Goal: Information Seeking & Learning: Learn about a topic

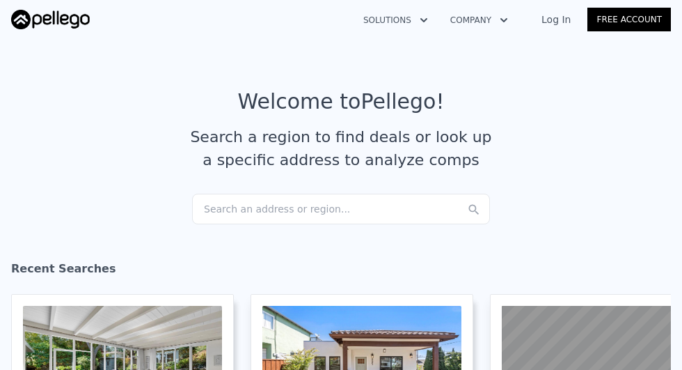
click at [273, 207] on div "Search an address or region..." at bounding box center [341, 209] width 298 height 31
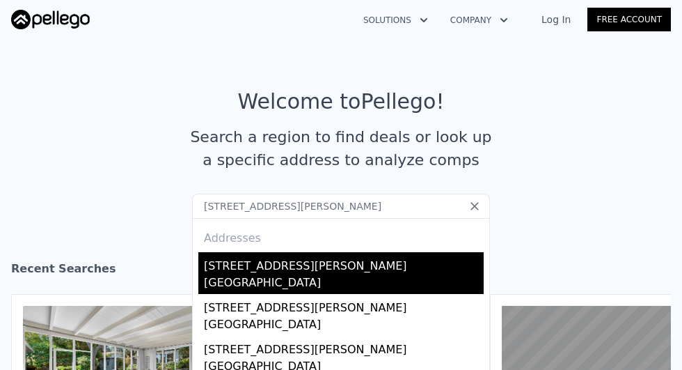
type input "[STREET_ADDRESS][PERSON_NAME]"
click at [263, 279] on div "[GEOGRAPHIC_DATA]" at bounding box center [344, 283] width 280 height 19
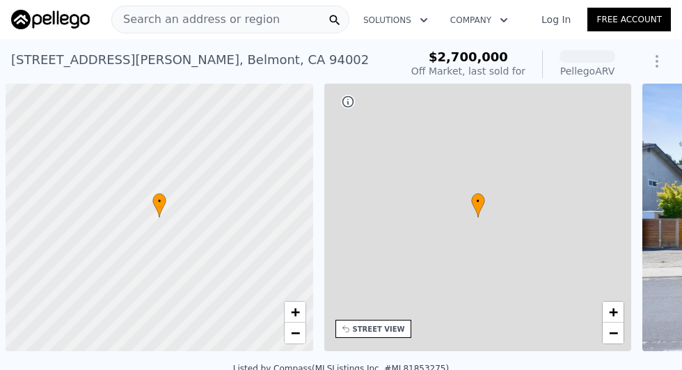
scroll to position [0, 6]
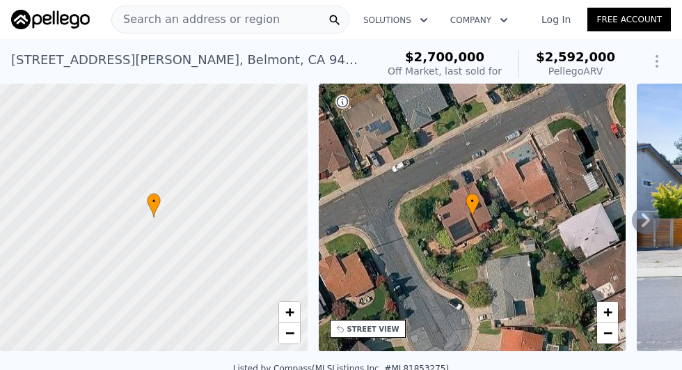
click at [649, 223] on icon at bounding box center [646, 220] width 28 height 28
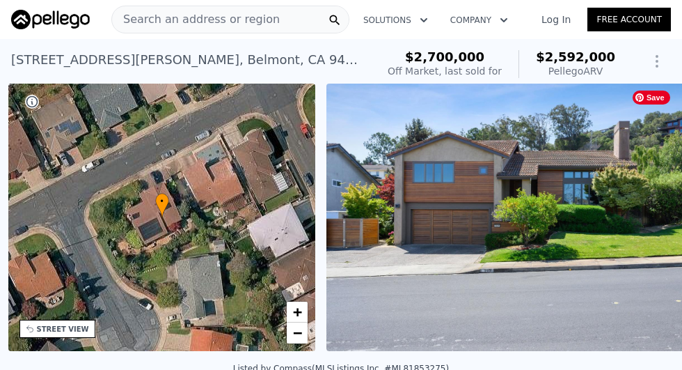
scroll to position [0, 324]
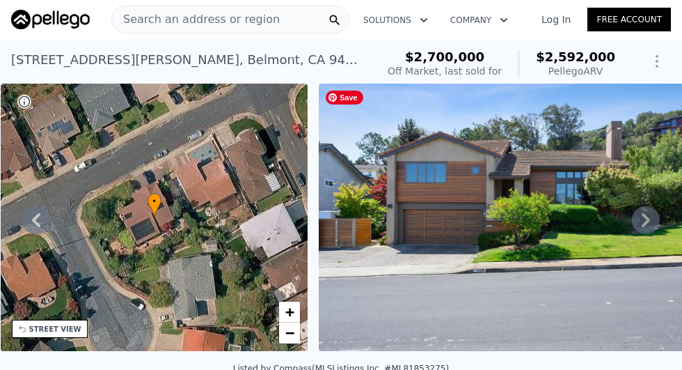
click at [649, 219] on icon at bounding box center [646, 220] width 8 height 14
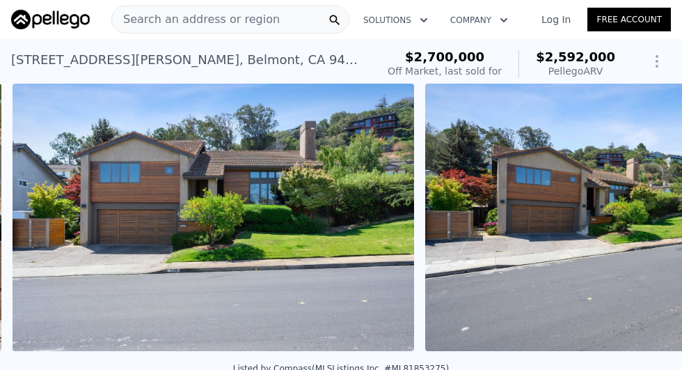
scroll to position [0, 637]
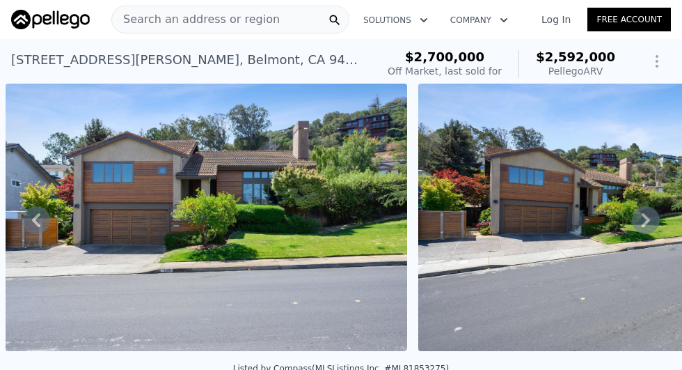
click at [650, 220] on icon at bounding box center [646, 220] width 28 height 28
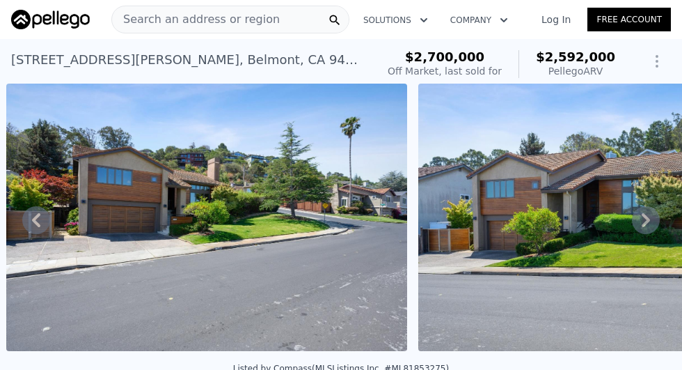
click at [647, 220] on icon at bounding box center [646, 220] width 8 height 14
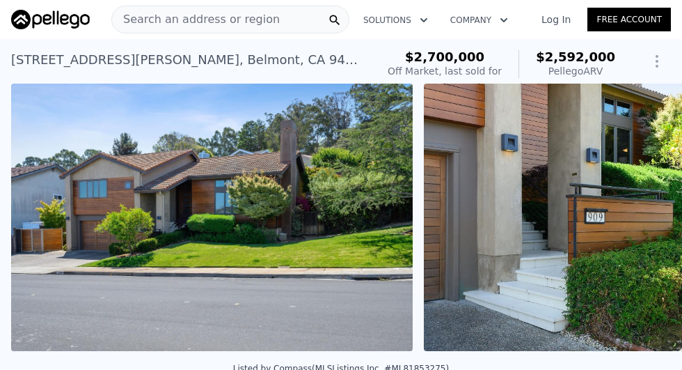
scroll to position [0, 1462]
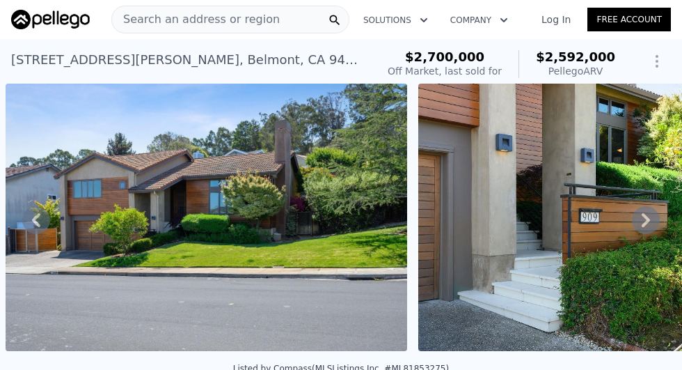
click at [647, 220] on icon at bounding box center [646, 220] width 8 height 14
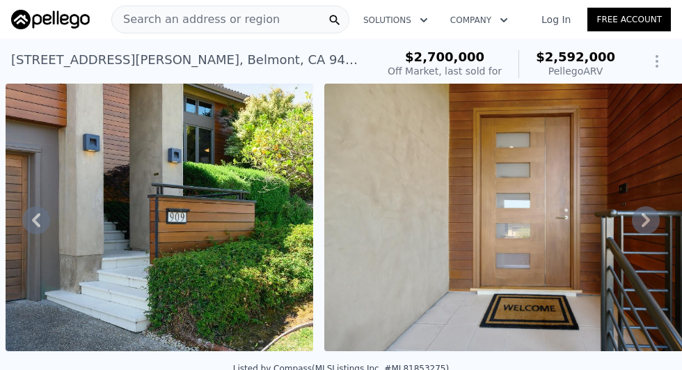
click at [647, 220] on icon at bounding box center [646, 220] width 8 height 14
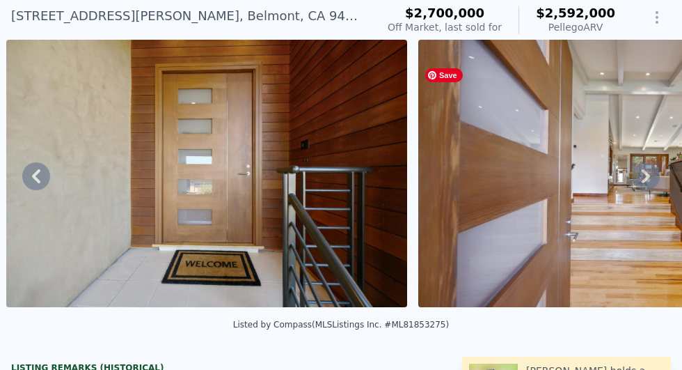
scroll to position [43, 0]
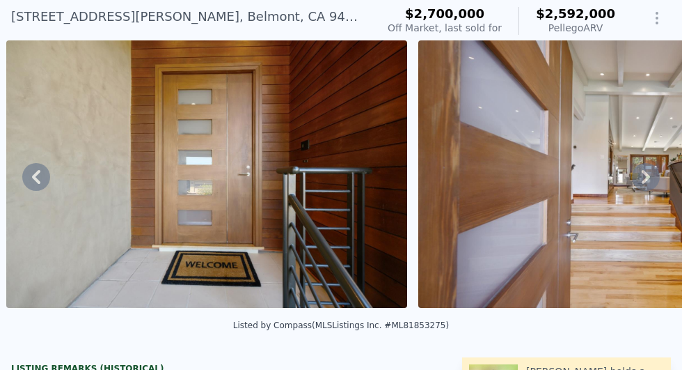
click at [651, 178] on icon at bounding box center [646, 177] width 28 height 28
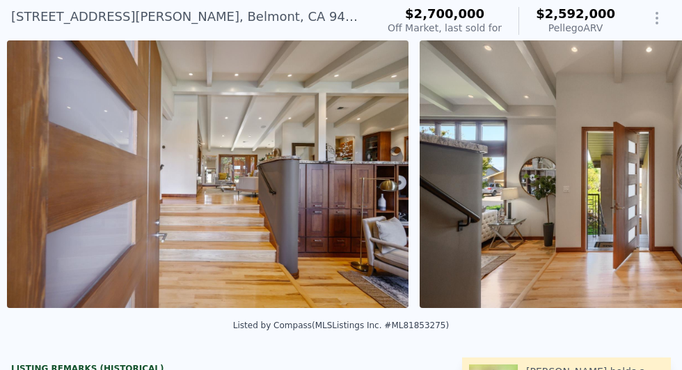
scroll to position [0, 2606]
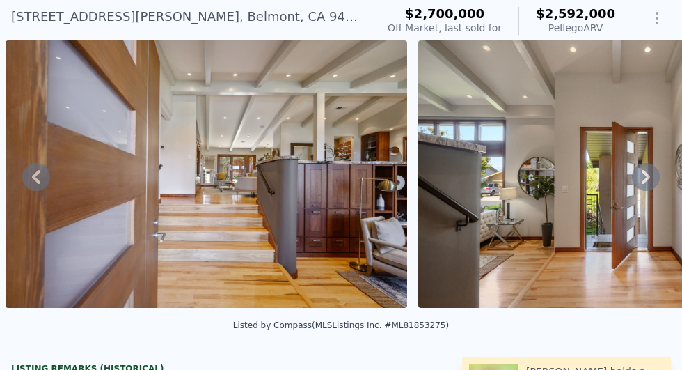
click at [651, 178] on icon at bounding box center [646, 177] width 28 height 28
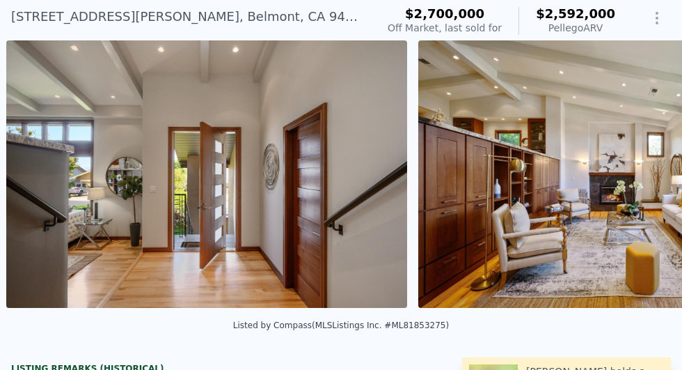
scroll to position [0, 3018]
